Goal: Information Seeking & Learning: Learn about a topic

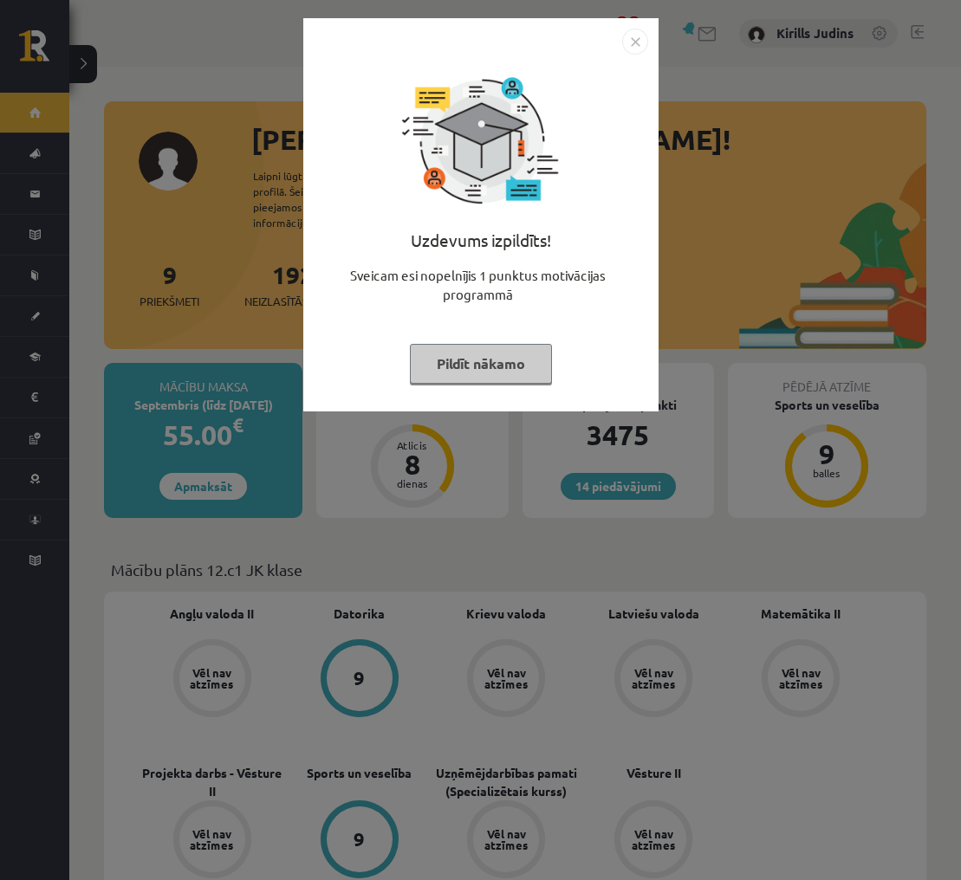
click at [633, 44] on img "Close" at bounding box center [635, 42] width 26 height 26
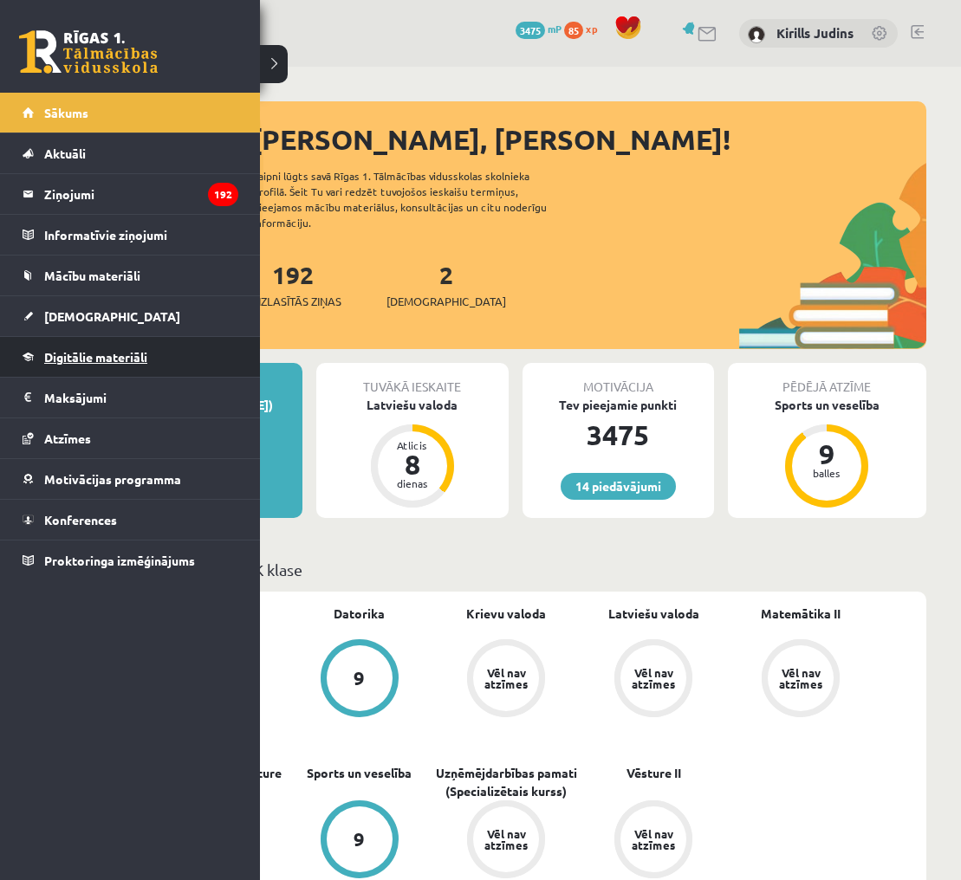
click at [67, 350] on span "Digitālie materiāli" at bounding box center [95, 357] width 103 height 16
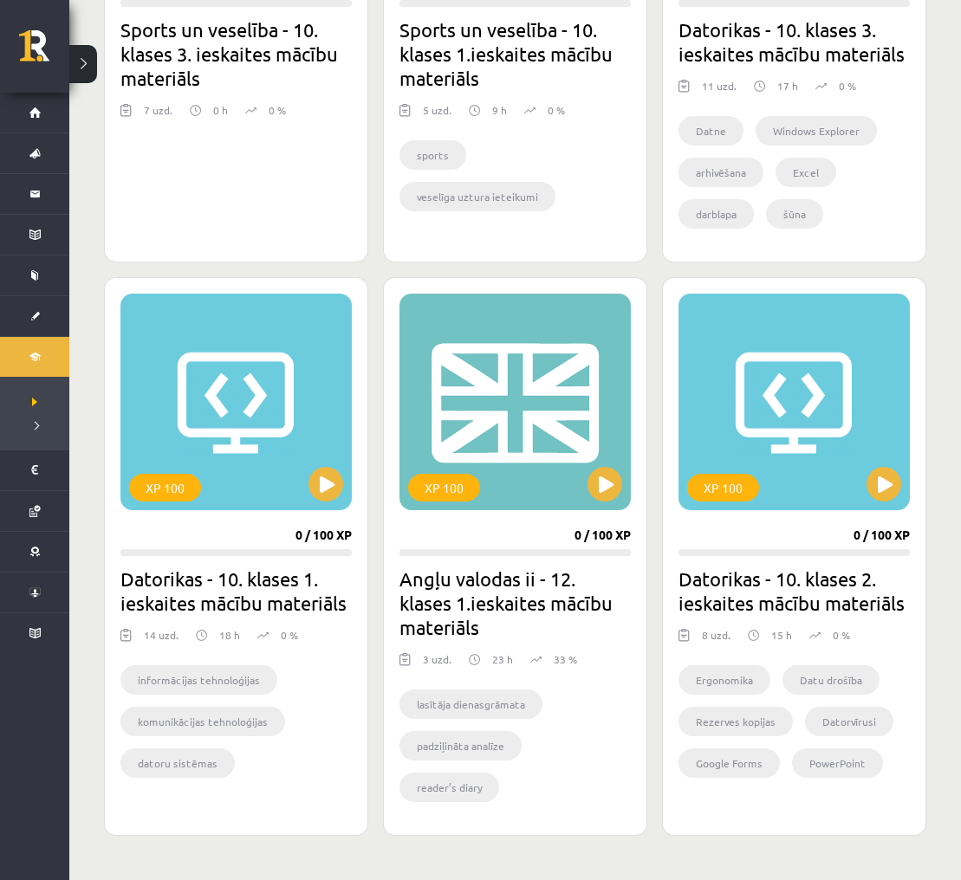
scroll to position [1319, 0]
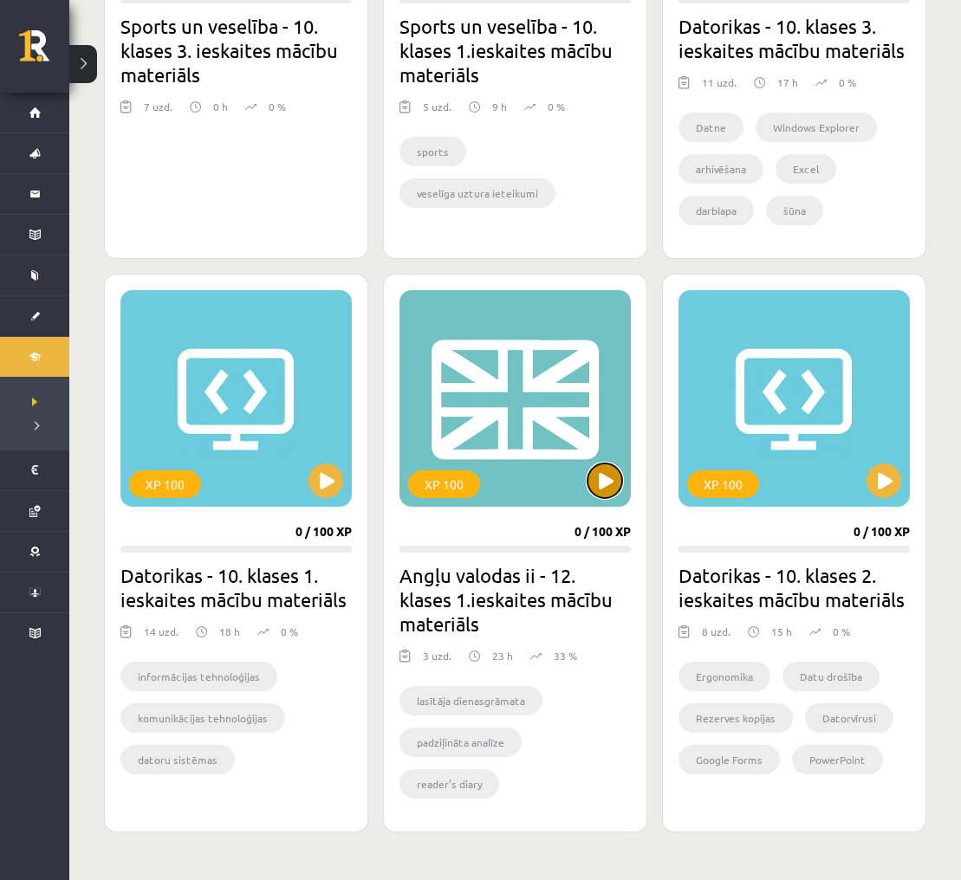
click at [600, 484] on button at bounding box center [605, 481] width 35 height 35
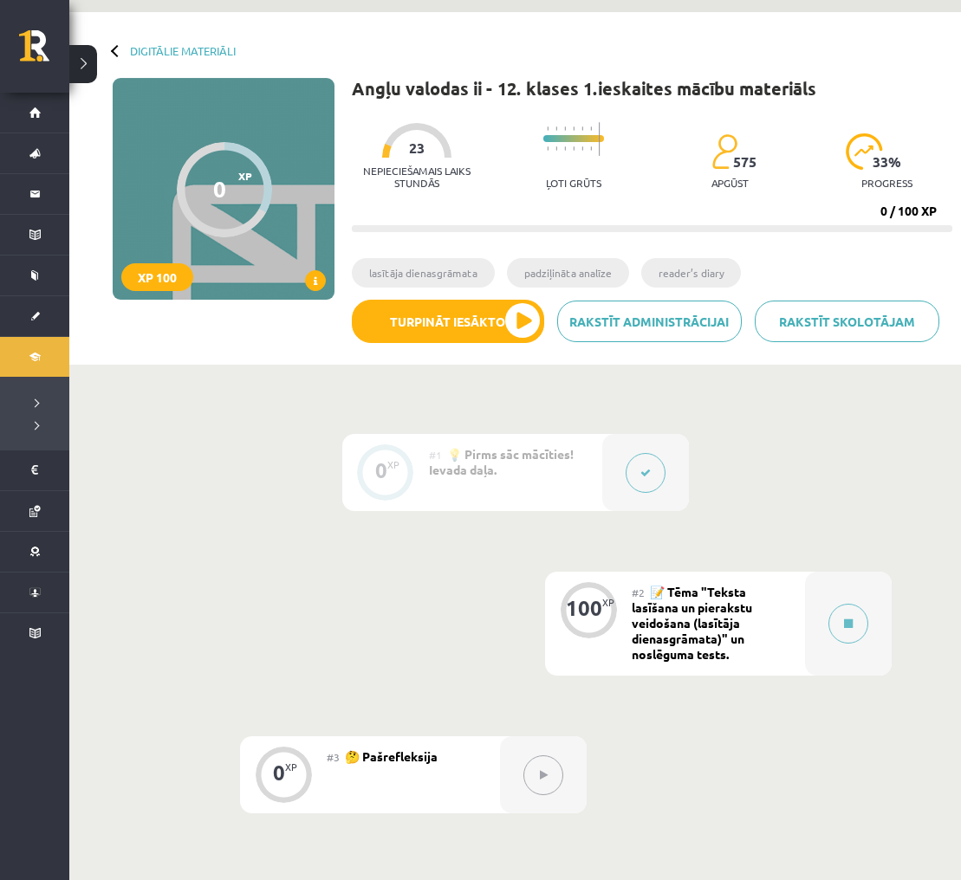
scroll to position [67, 0]
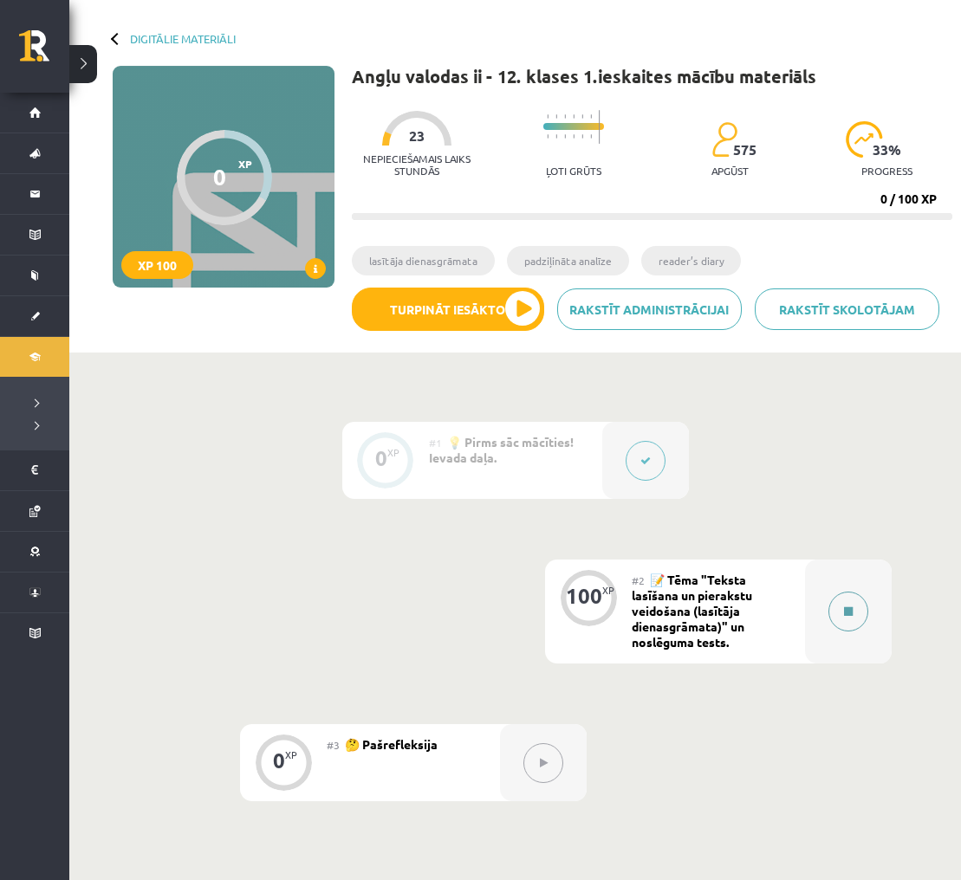
click at [847, 602] on button at bounding box center [848, 612] width 40 height 40
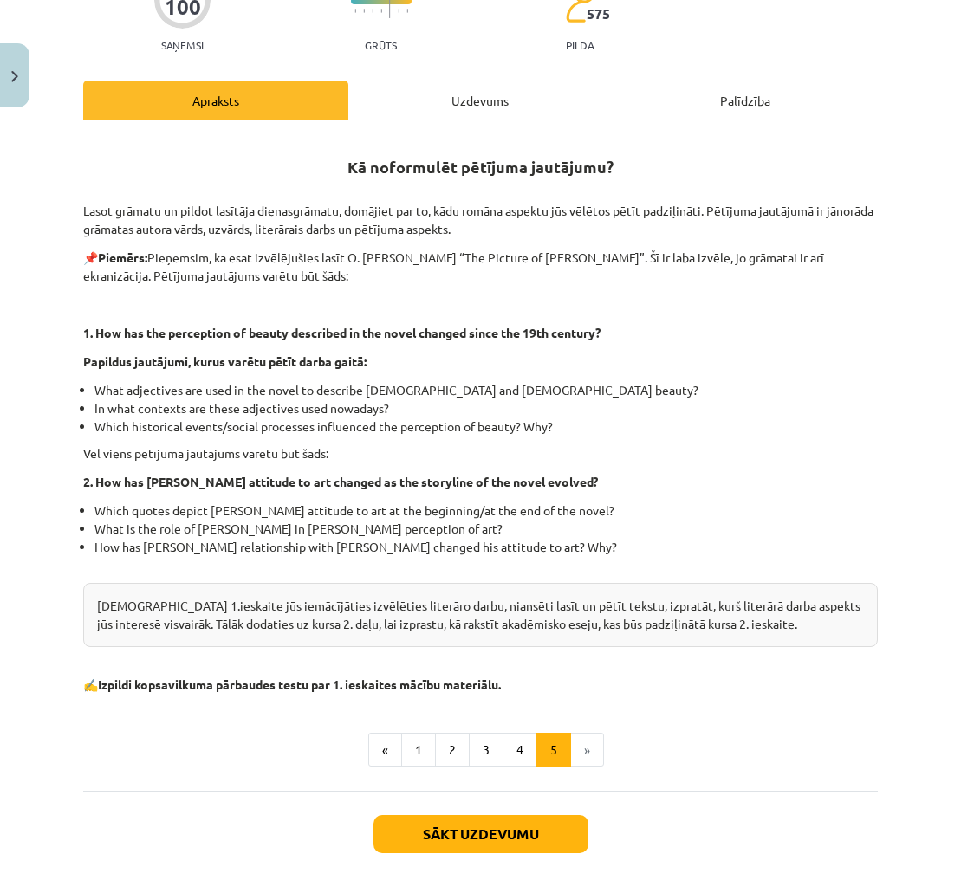
scroll to position [205, 0]
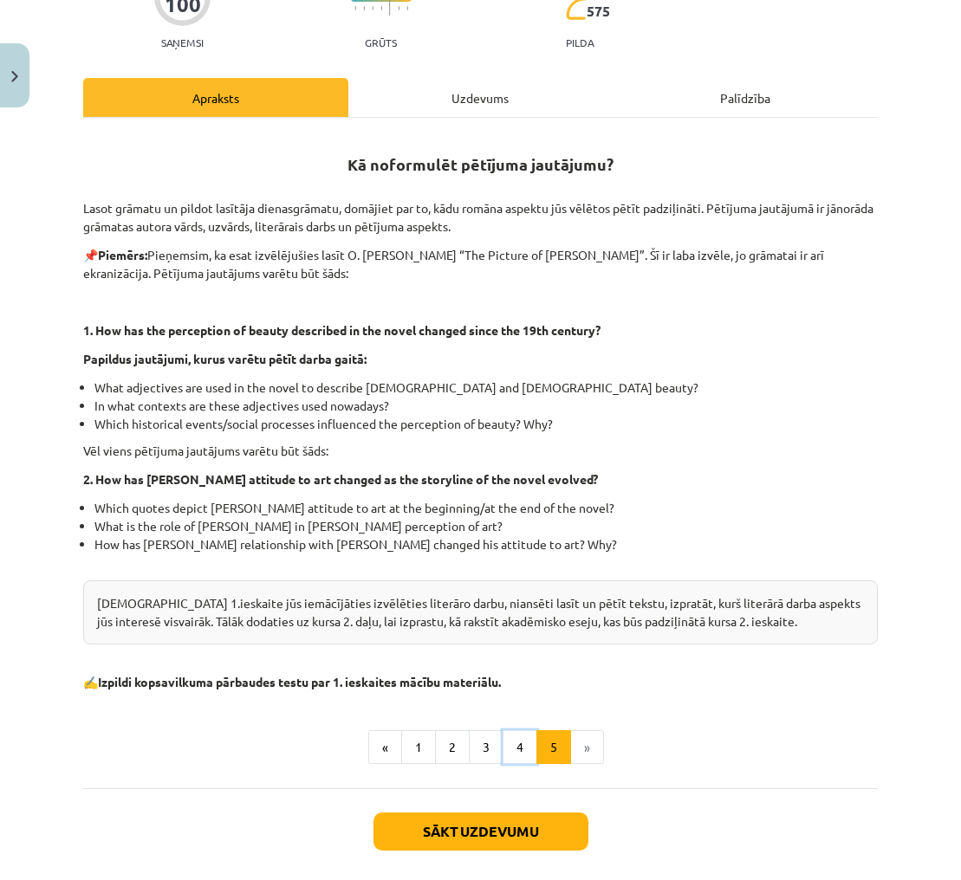
click at [521, 734] on button "4" at bounding box center [520, 748] width 35 height 35
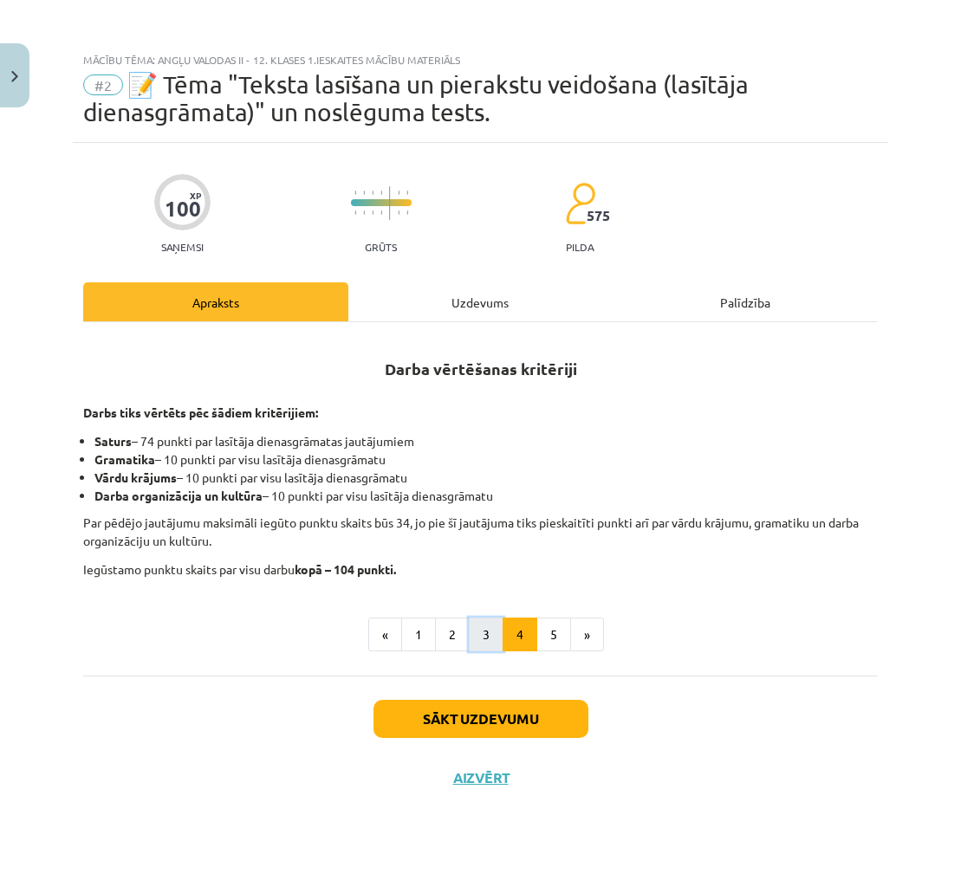
click at [485, 640] on button "3" at bounding box center [486, 635] width 35 height 35
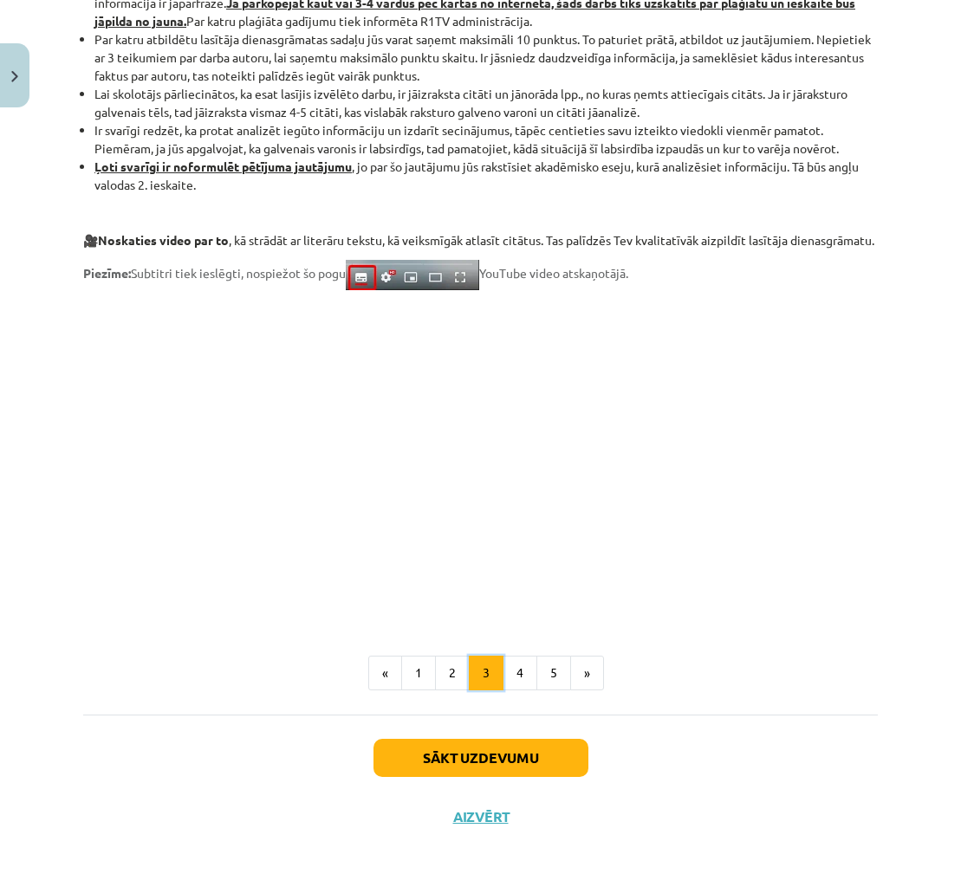
scroll to position [1221, 0]
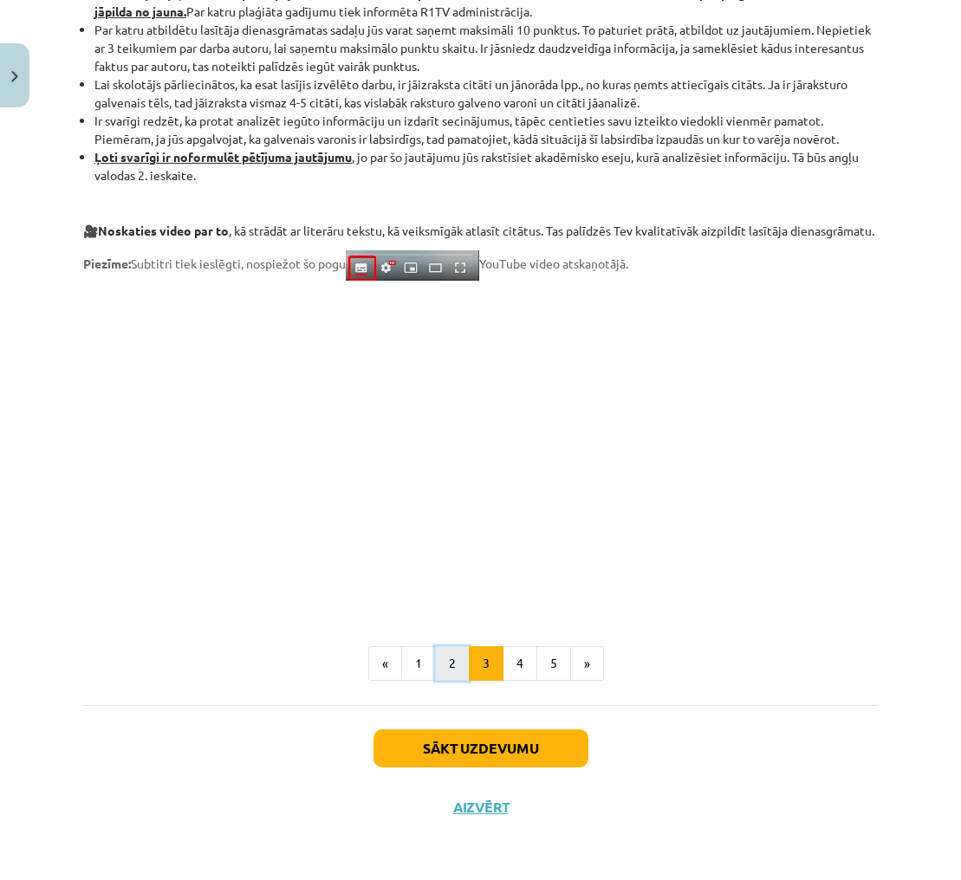
click at [452, 659] on button "2" at bounding box center [452, 664] width 35 height 35
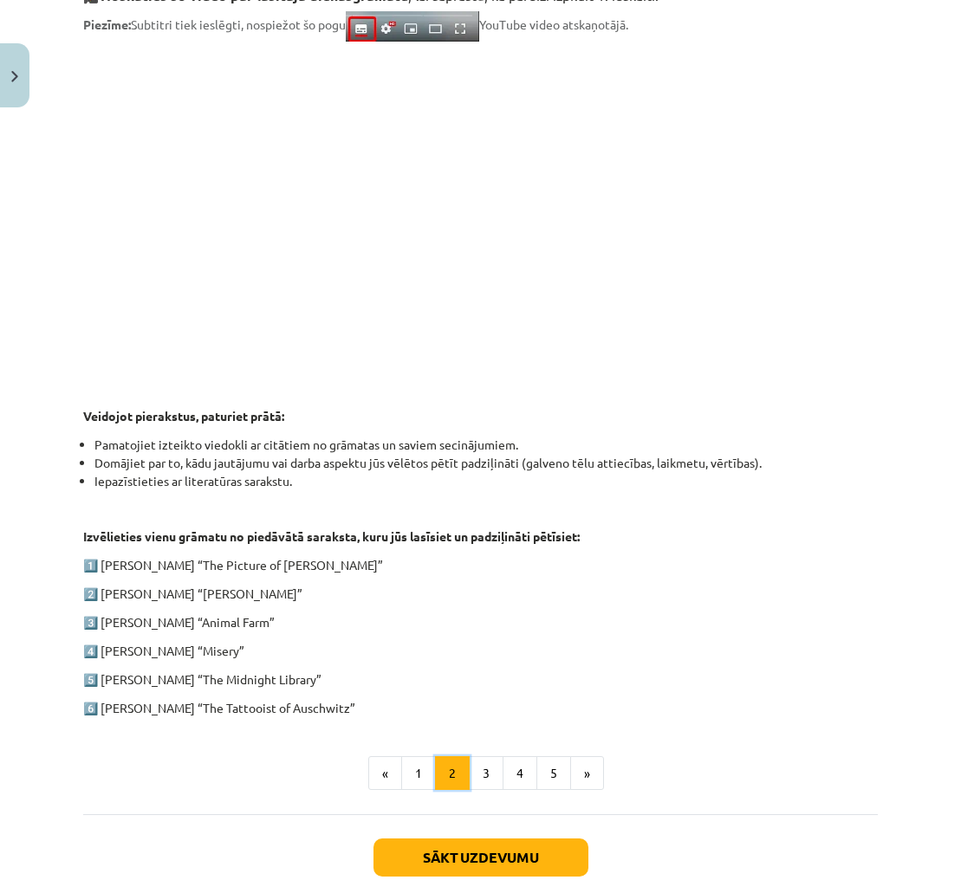
scroll to position [510, 0]
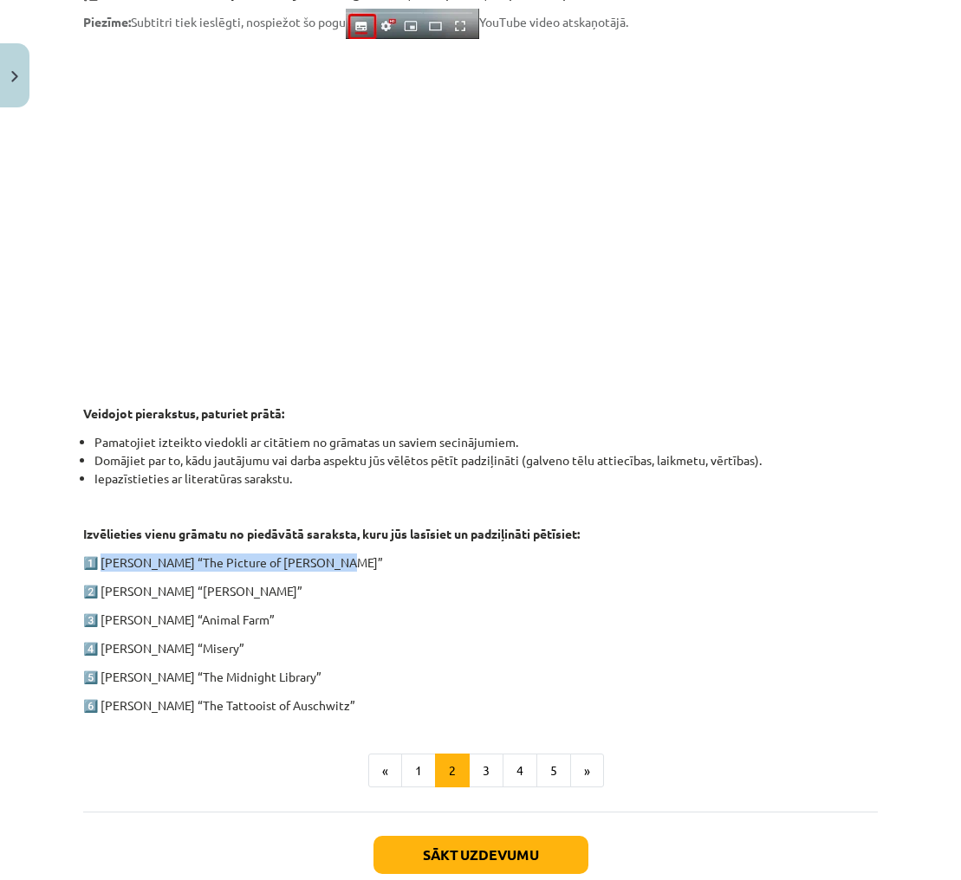
drag, startPoint x: 101, startPoint y: 562, endPoint x: 334, endPoint y: 555, distance: 233.3
click at [334, 555] on p "1️⃣ Oscar Wilde “The Picture of Dorian Gray”" at bounding box center [480, 563] width 795 height 18
copy p "Oscar Wilde “The Picture of Dorian Gray”"
